Goal: Task Accomplishment & Management: Manage account settings

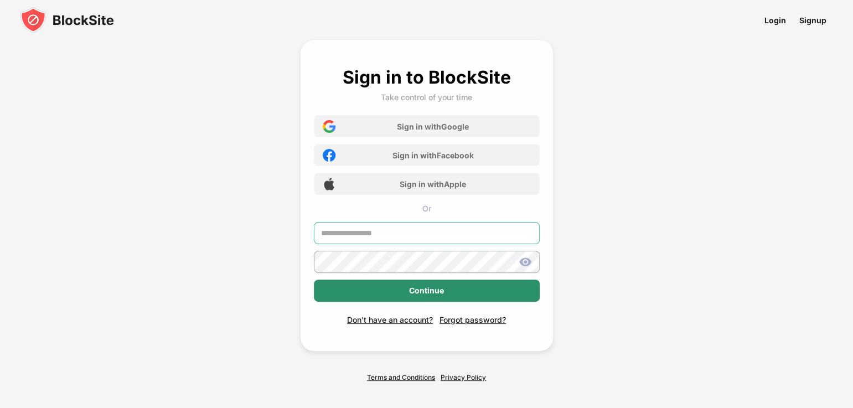
type input "**********"
click at [473, 296] on div "Continue" at bounding box center [427, 290] width 226 height 22
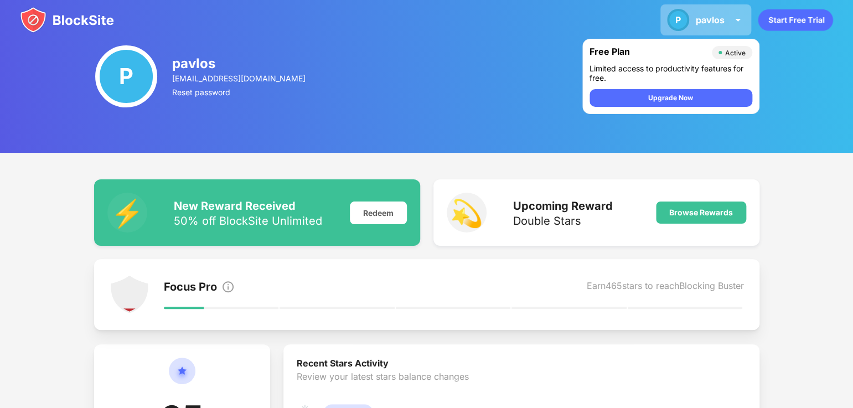
click at [716, 18] on div "pavlos" at bounding box center [710, 19] width 29 height 11
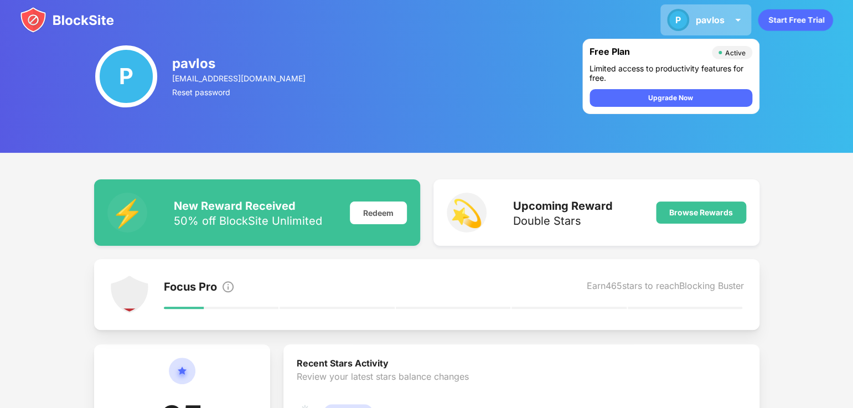
click at [723, 14] on div "pavlos" at bounding box center [710, 19] width 29 height 11
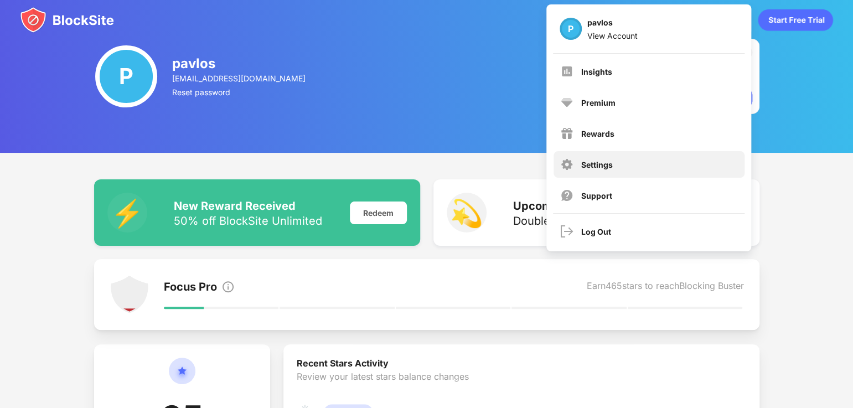
click at [605, 164] on div "Settings" at bounding box center [597, 164] width 32 height 9
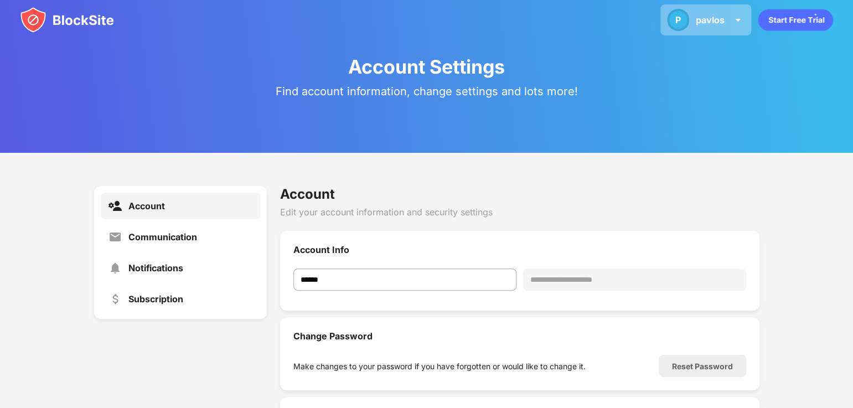
click at [713, 18] on div "pavlos" at bounding box center [710, 19] width 29 height 11
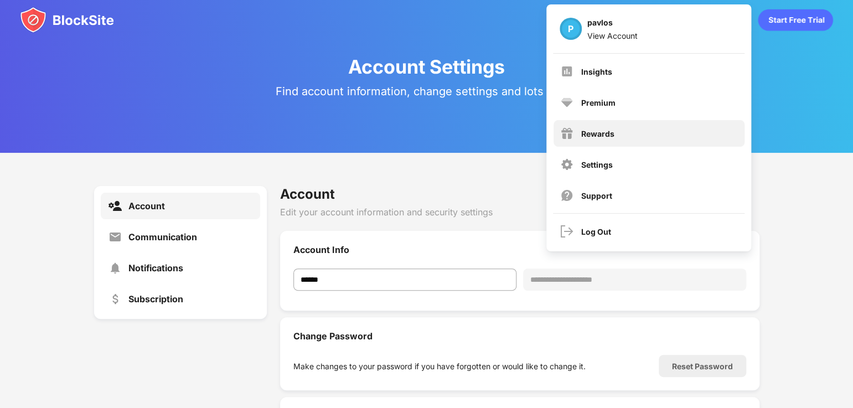
click at [599, 132] on div "Rewards" at bounding box center [597, 133] width 33 height 9
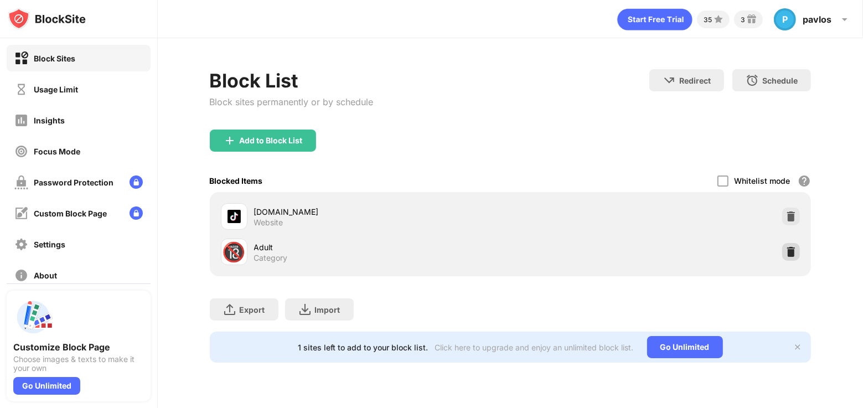
click at [786, 252] on img at bounding box center [790, 251] width 11 height 11
